Goal: Information Seeking & Learning: Learn about a topic

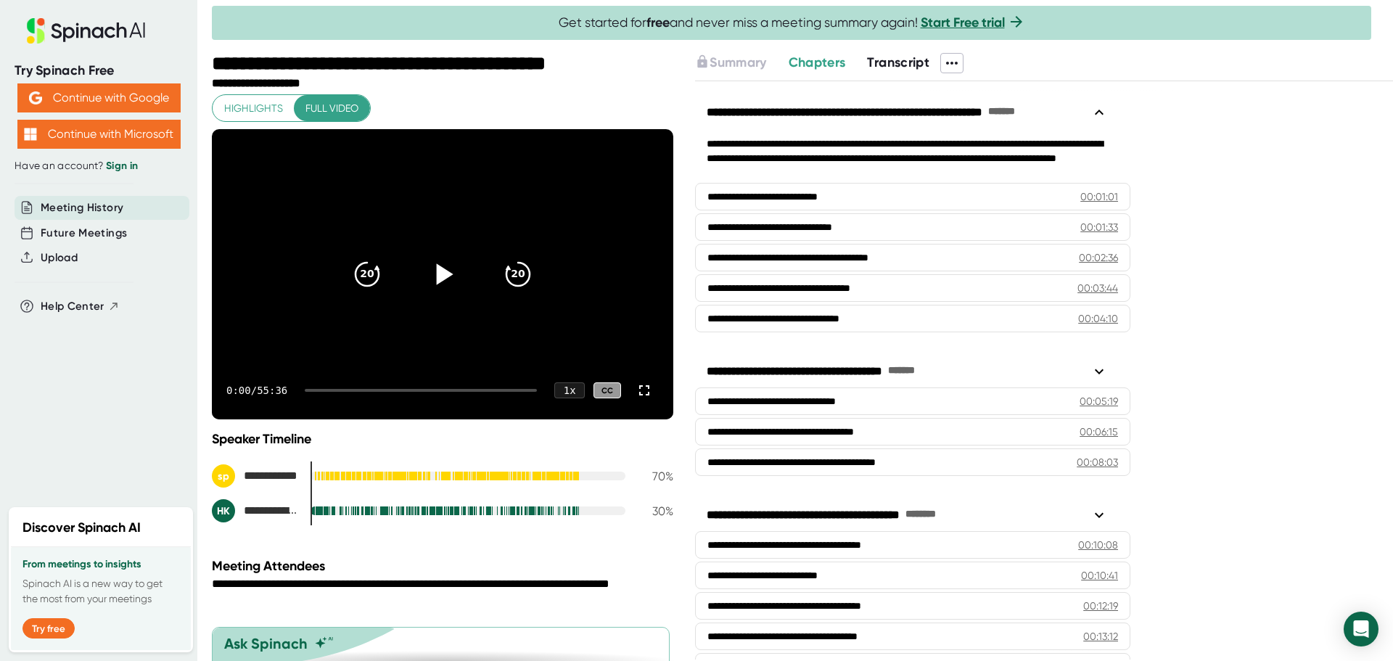
click at [448, 282] on icon at bounding box center [442, 274] width 36 height 36
click at [521, 277] on icon "20" at bounding box center [518, 274] width 36 height 36
click at [524, 273] on icon "20" at bounding box center [518, 274] width 36 height 36
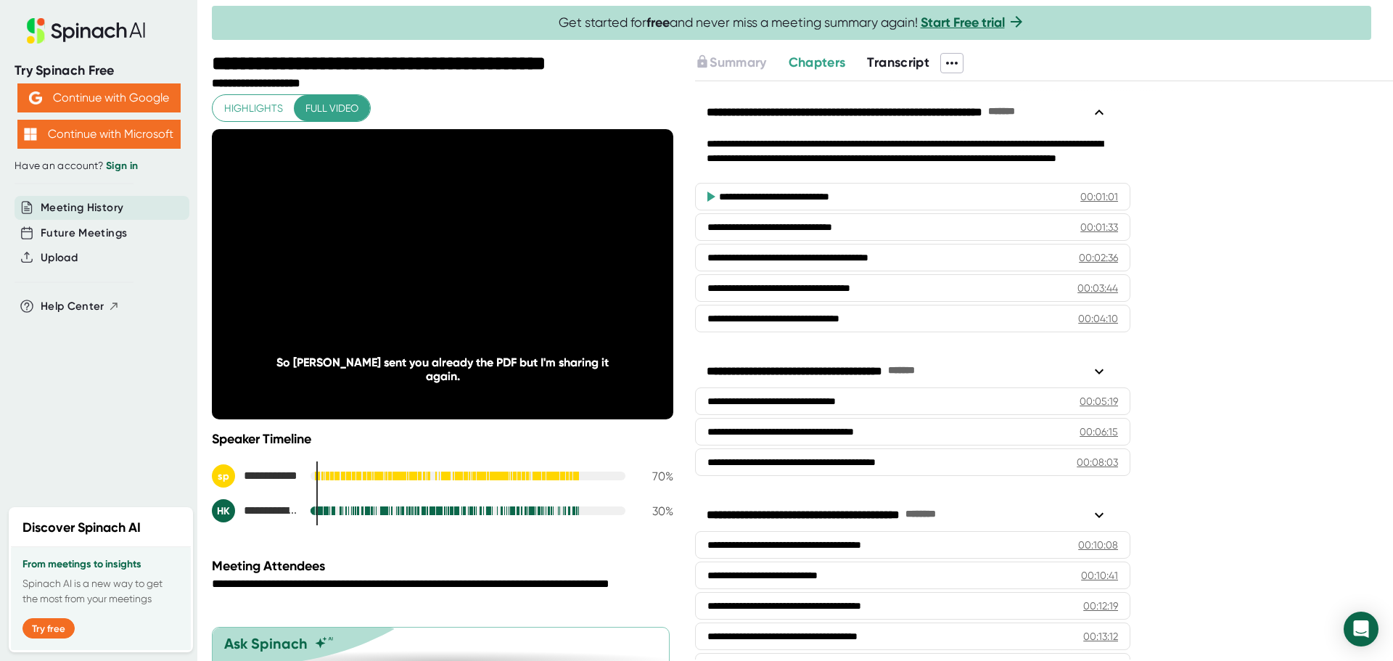
click at [1345, 368] on div "**********" at bounding box center [1044, 370] width 698 height 578
